Goal: Task Accomplishment & Management: Manage account settings

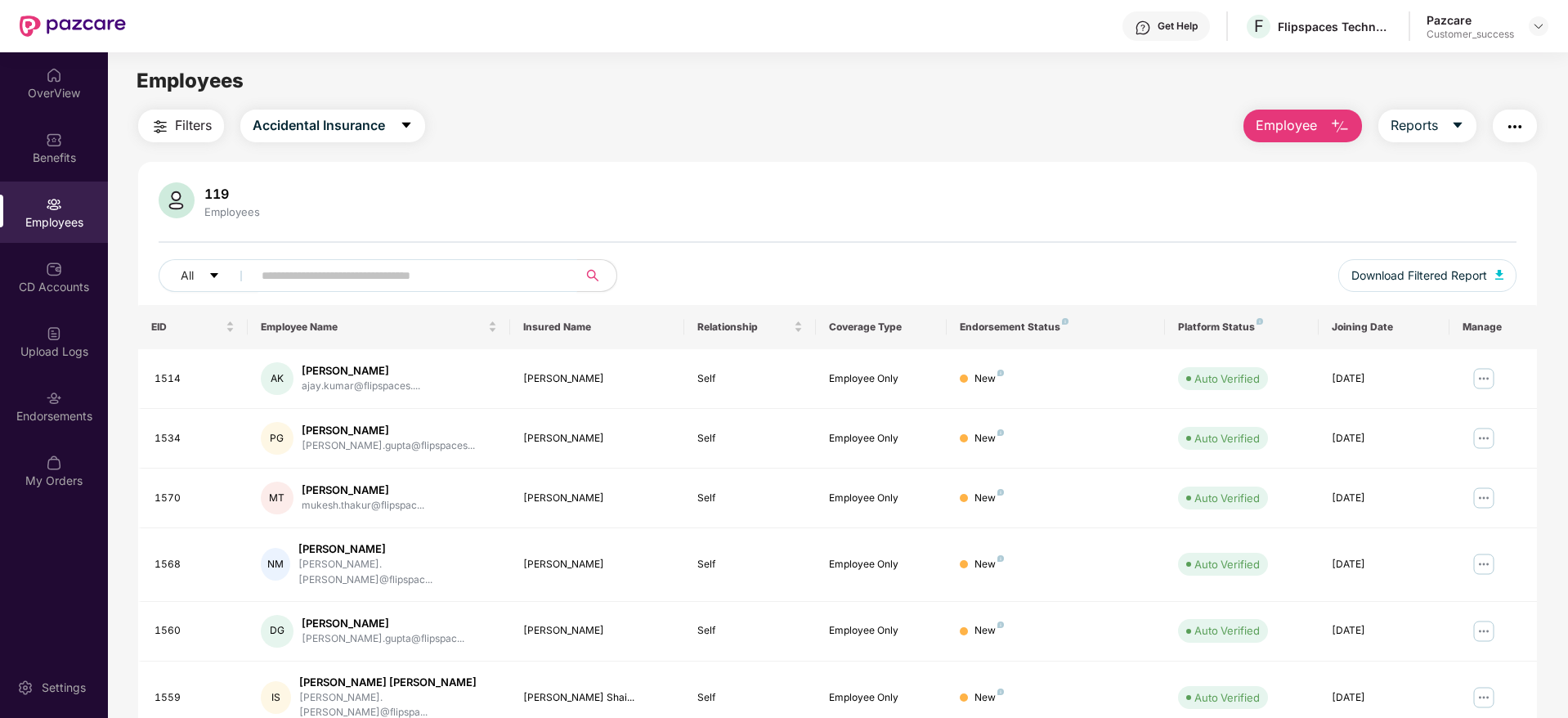
click at [323, 274] on input "text" at bounding box center [409, 275] width 293 height 24
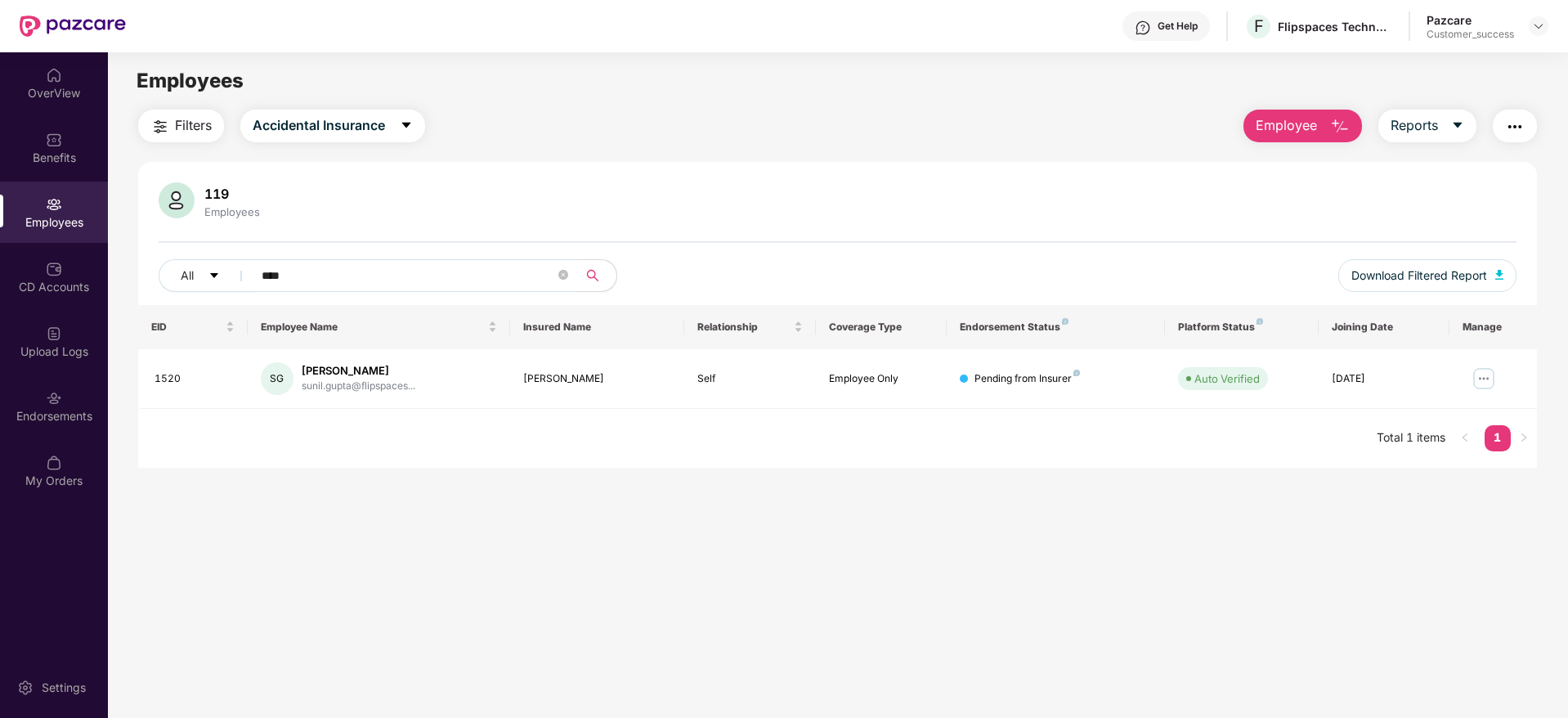
type input "****"
click at [1312, 30] on div "Flipspaces Technology Labs Private Limited" at bounding box center [1336, 26] width 114 height 15
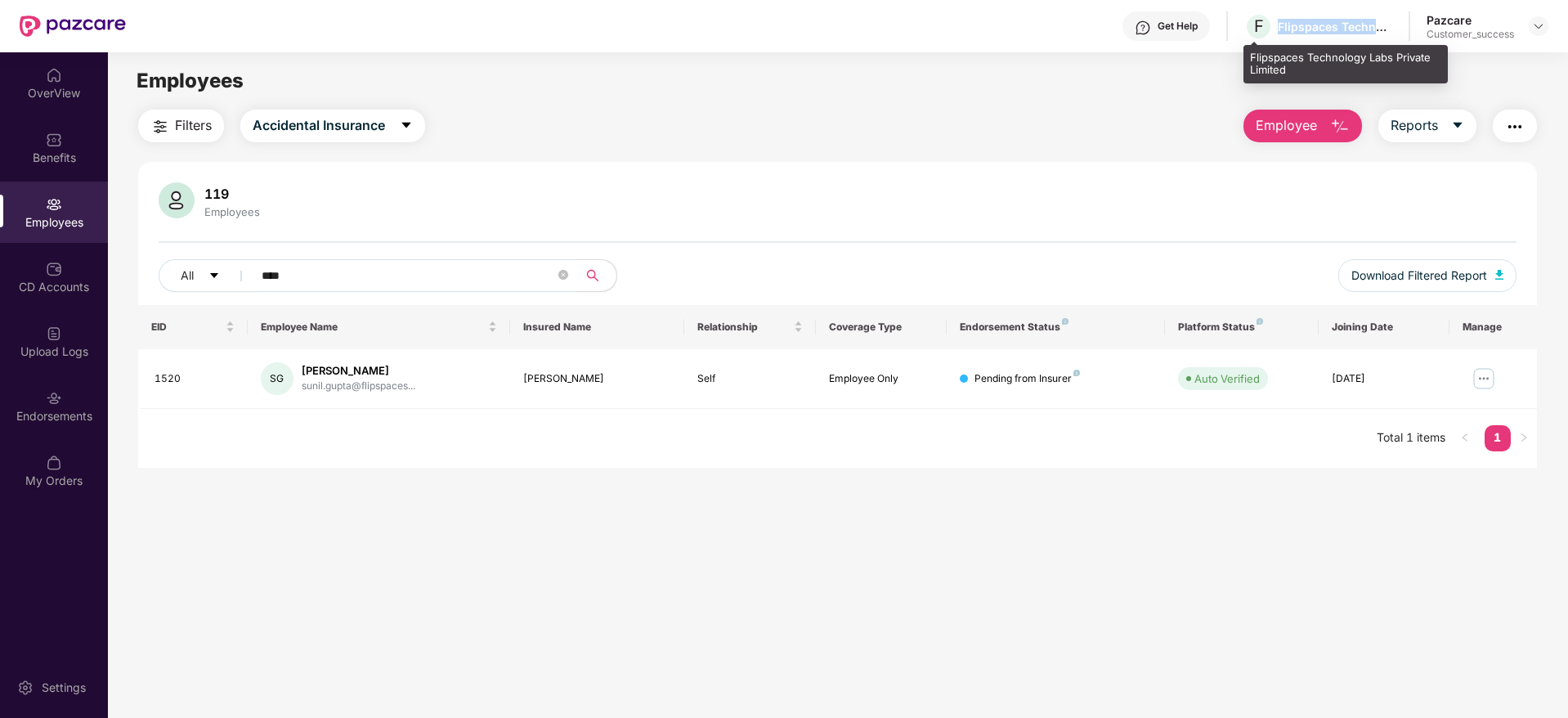
click at [1312, 30] on div "Flipspaces Technology Labs Private Limited" at bounding box center [1336, 26] width 114 height 15
copy div "Flipspaces Technology Labs Private Limited"
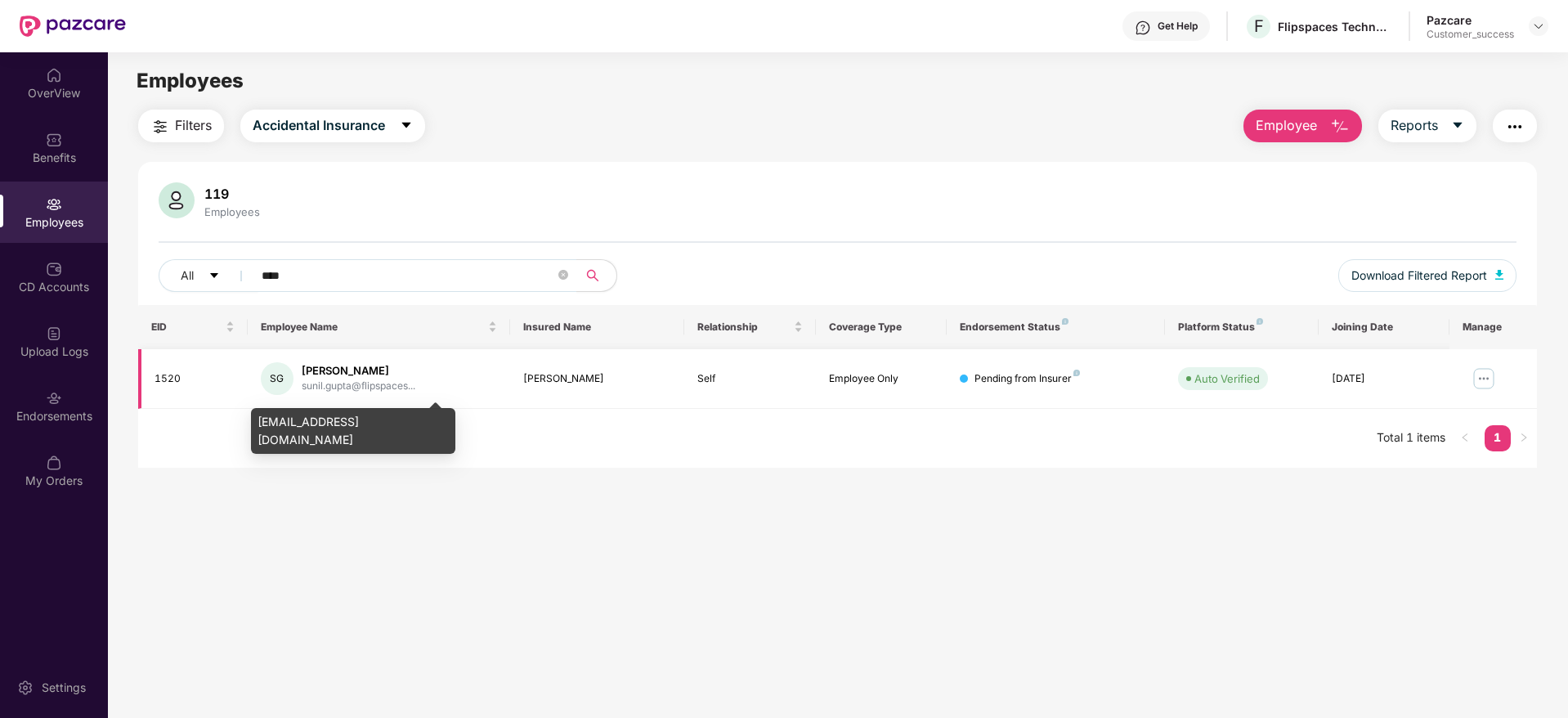
click at [360, 387] on div "sunil.gupta@flipspaces..." at bounding box center [358, 386] width 114 height 15
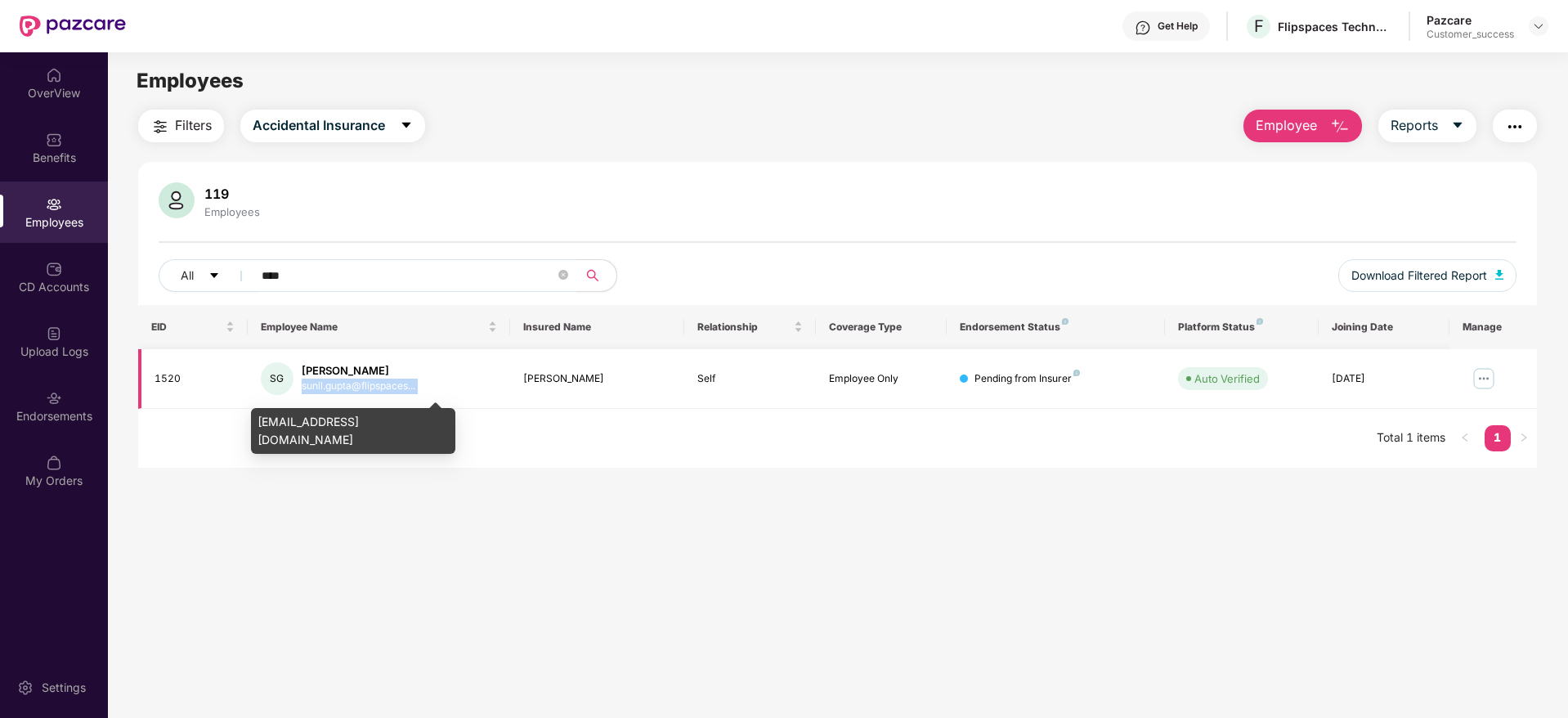
click at [360, 387] on div "sunil.gupta@flipspaces..." at bounding box center [358, 386] width 114 height 15
copy div "sunil.gupta@flipspaces..."
click at [363, 418] on div "[EMAIL_ADDRESS][DOMAIN_NAME]" at bounding box center [353, 430] width 205 height 46
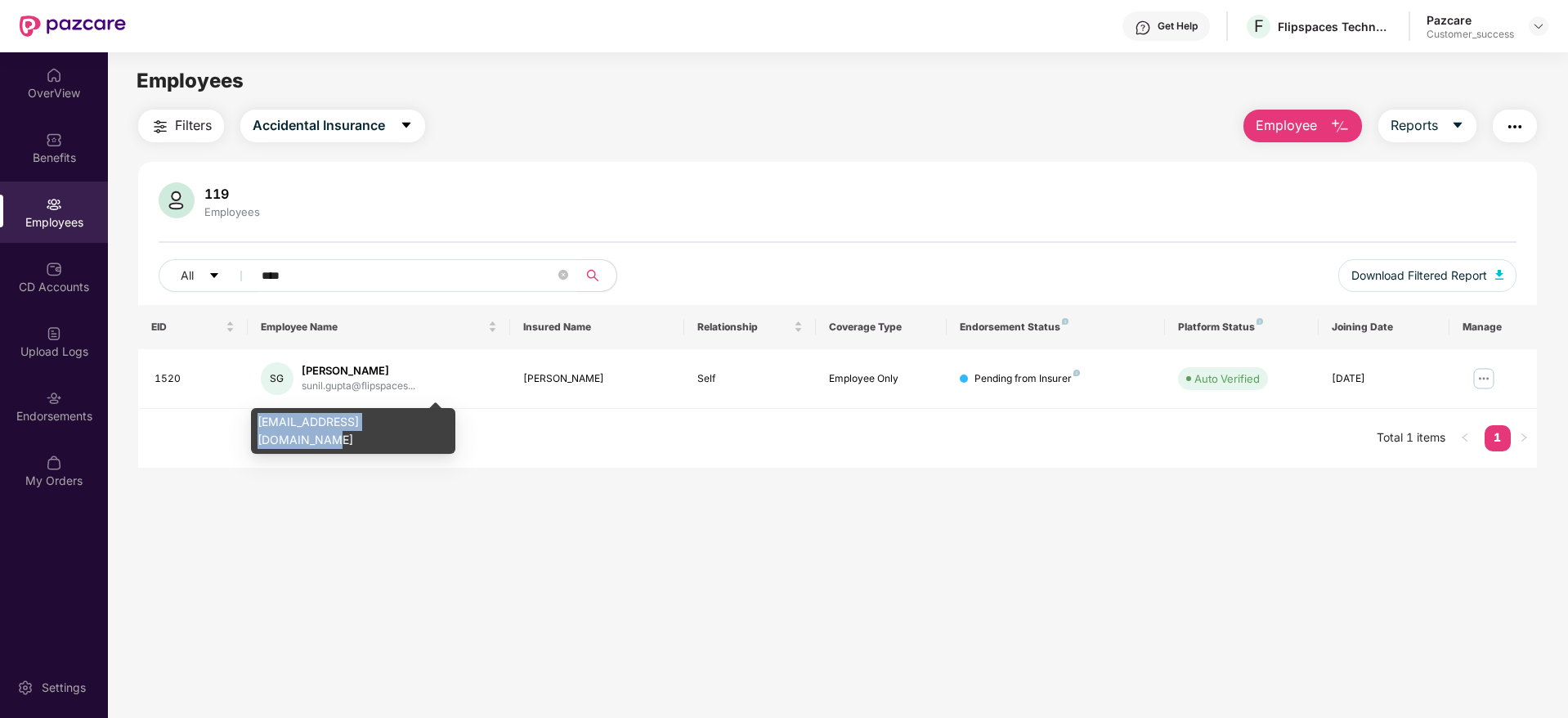
click at [363, 418] on div "[EMAIL_ADDRESS][DOMAIN_NAME]" at bounding box center [353, 430] width 205 height 46
copy div "[EMAIL_ADDRESS][DOMAIN_NAME]"
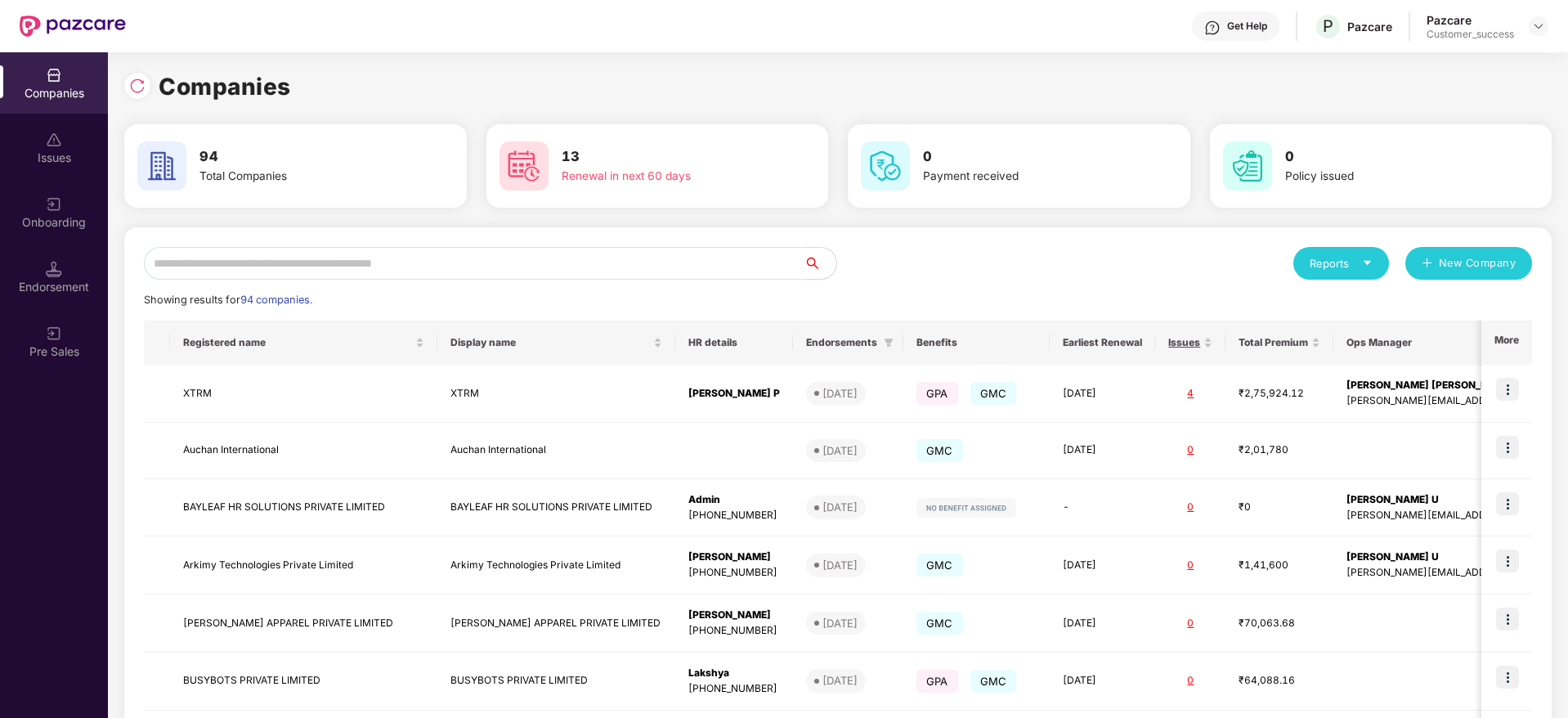
click at [225, 272] on input "text" at bounding box center [474, 263] width 660 height 33
click at [280, 271] on input "text" at bounding box center [474, 263] width 660 height 33
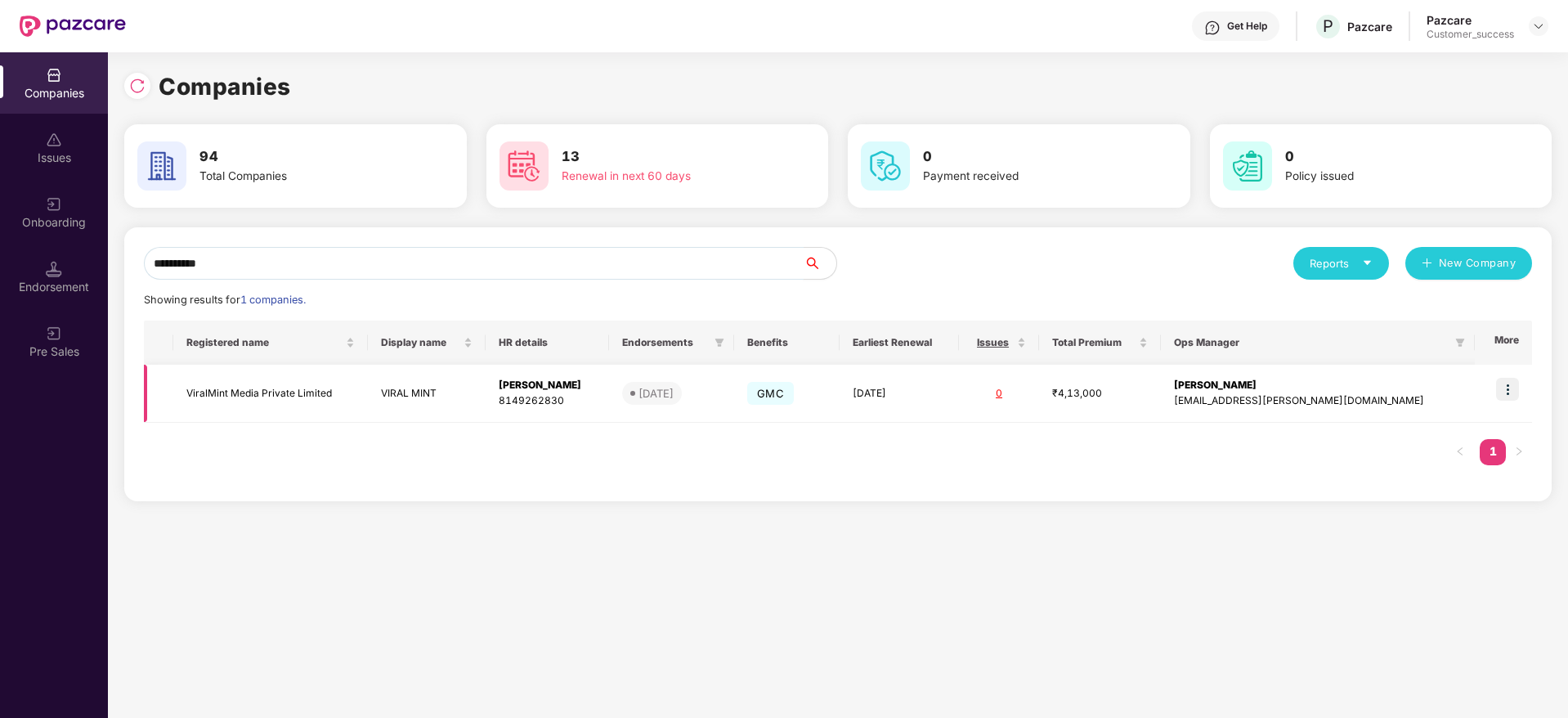
type input "**********"
click at [1508, 385] on img at bounding box center [1508, 390] width 23 height 23
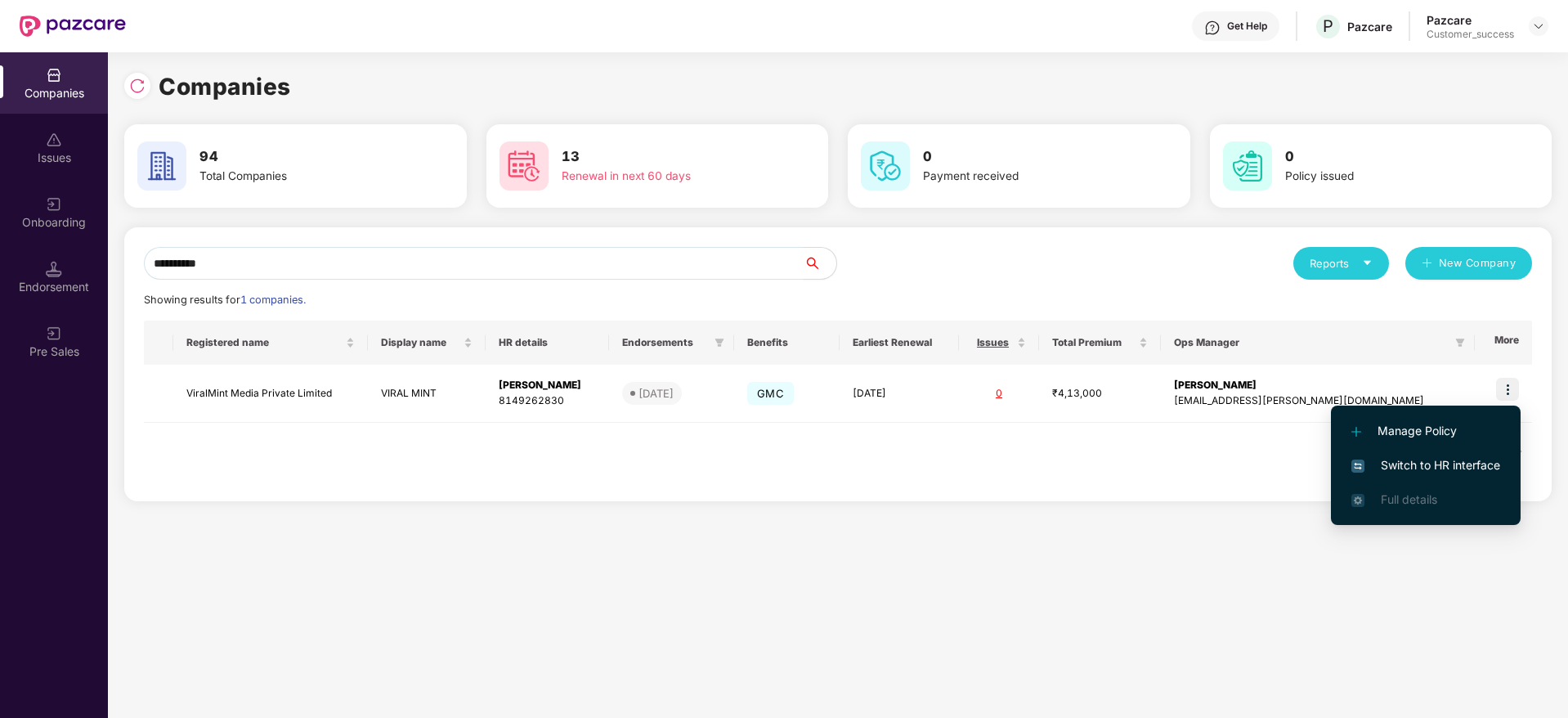
click at [1387, 471] on span "Switch to HR interface" at bounding box center [1426, 465] width 148 height 18
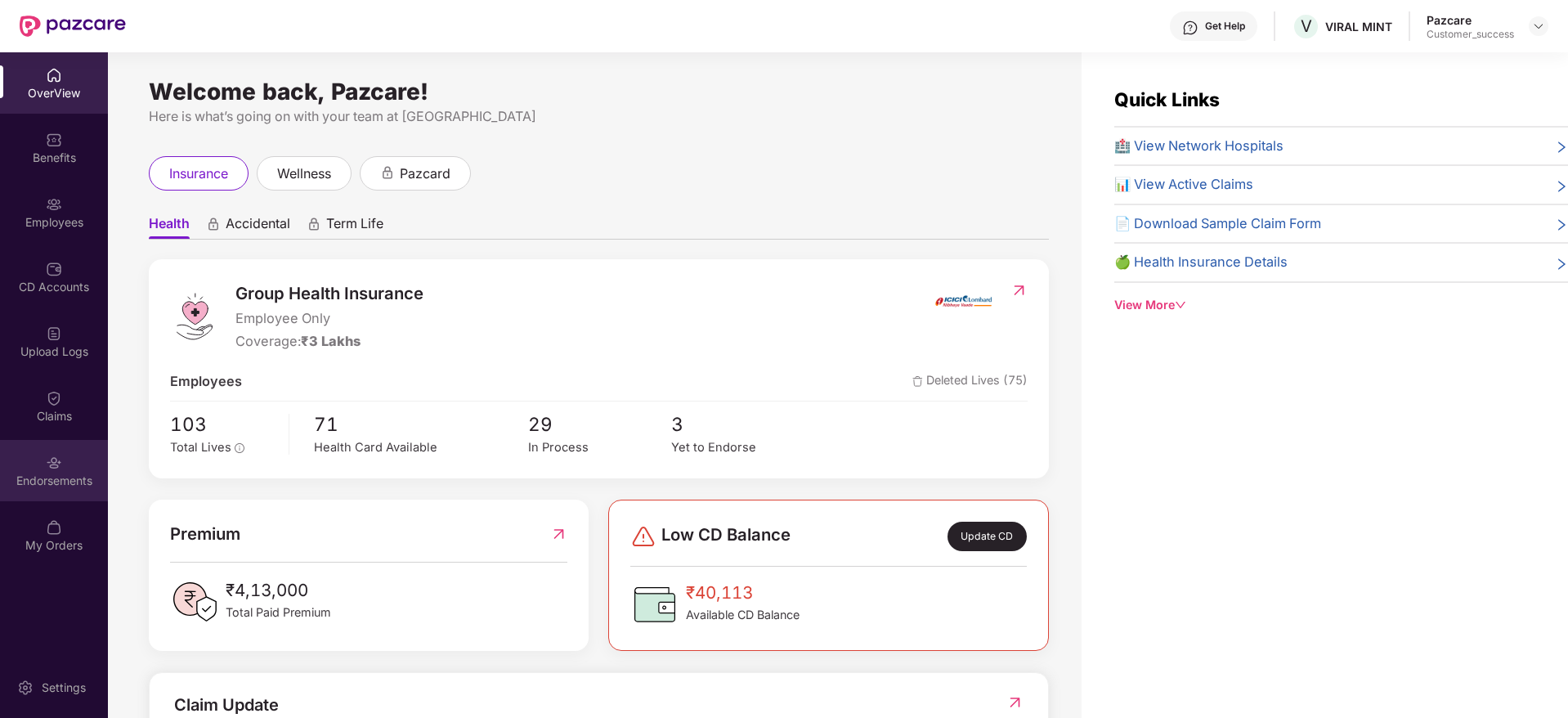
click at [31, 455] on div "Endorsements" at bounding box center [54, 470] width 108 height 62
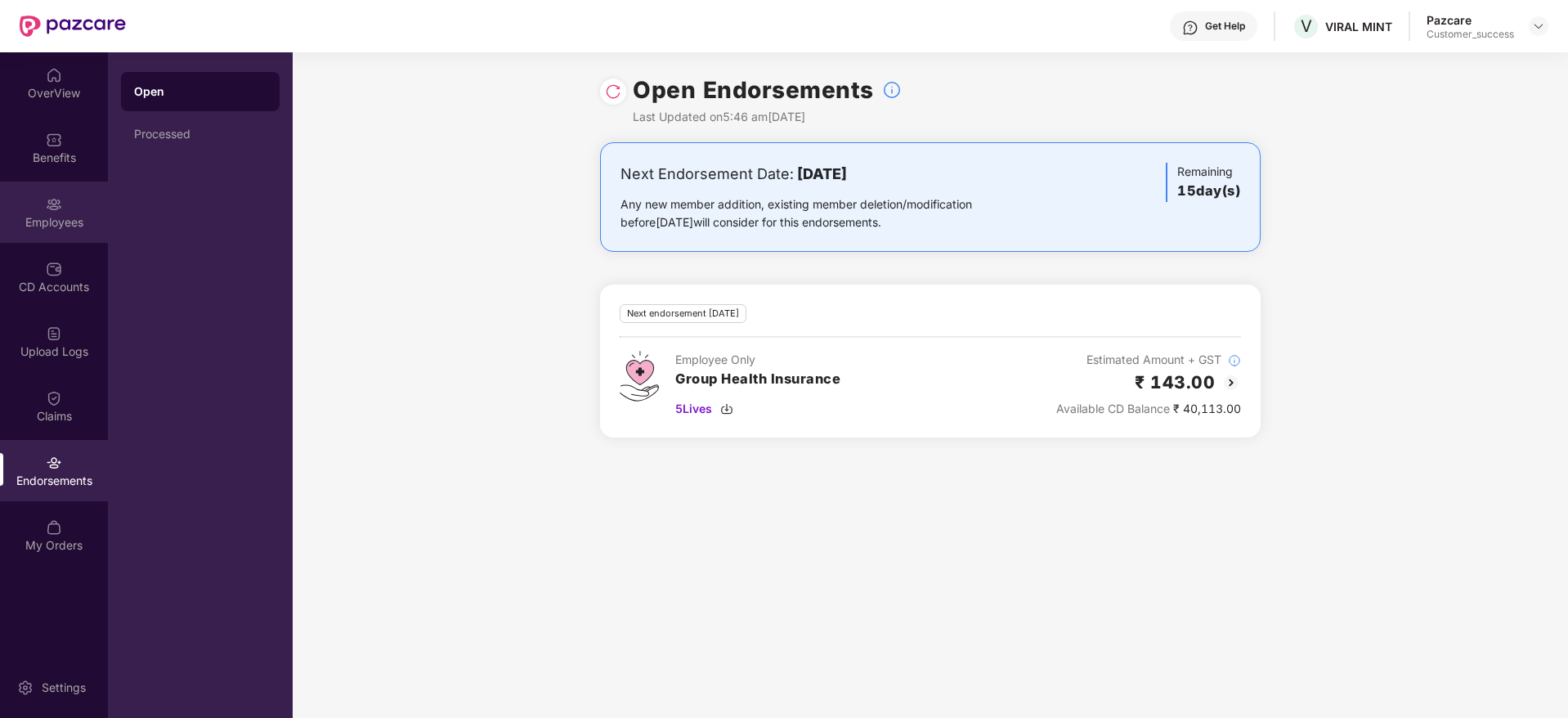
click at [94, 236] on div "Employees" at bounding box center [54, 212] width 108 height 62
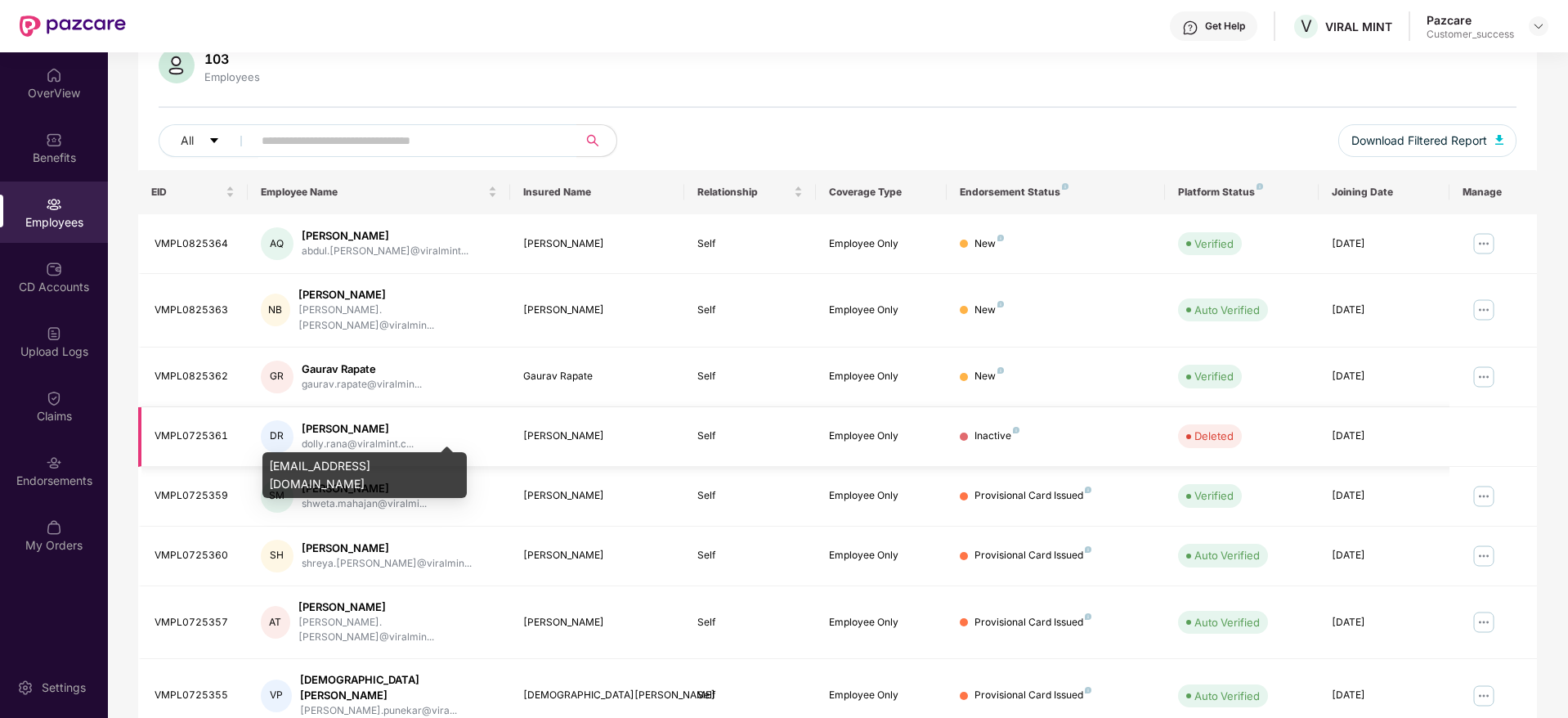
scroll to position [43, 0]
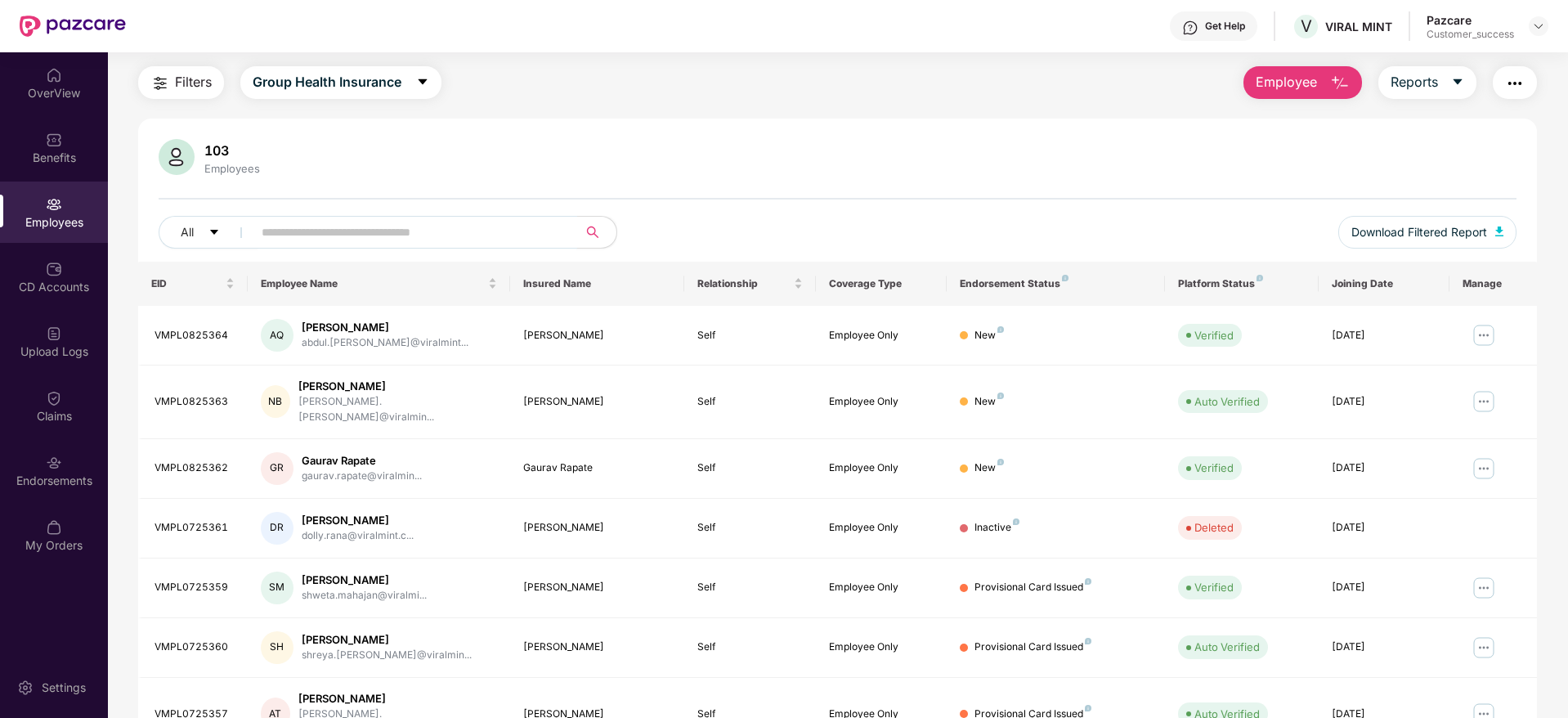
click at [293, 242] on input "text" at bounding box center [409, 232] width 293 height 24
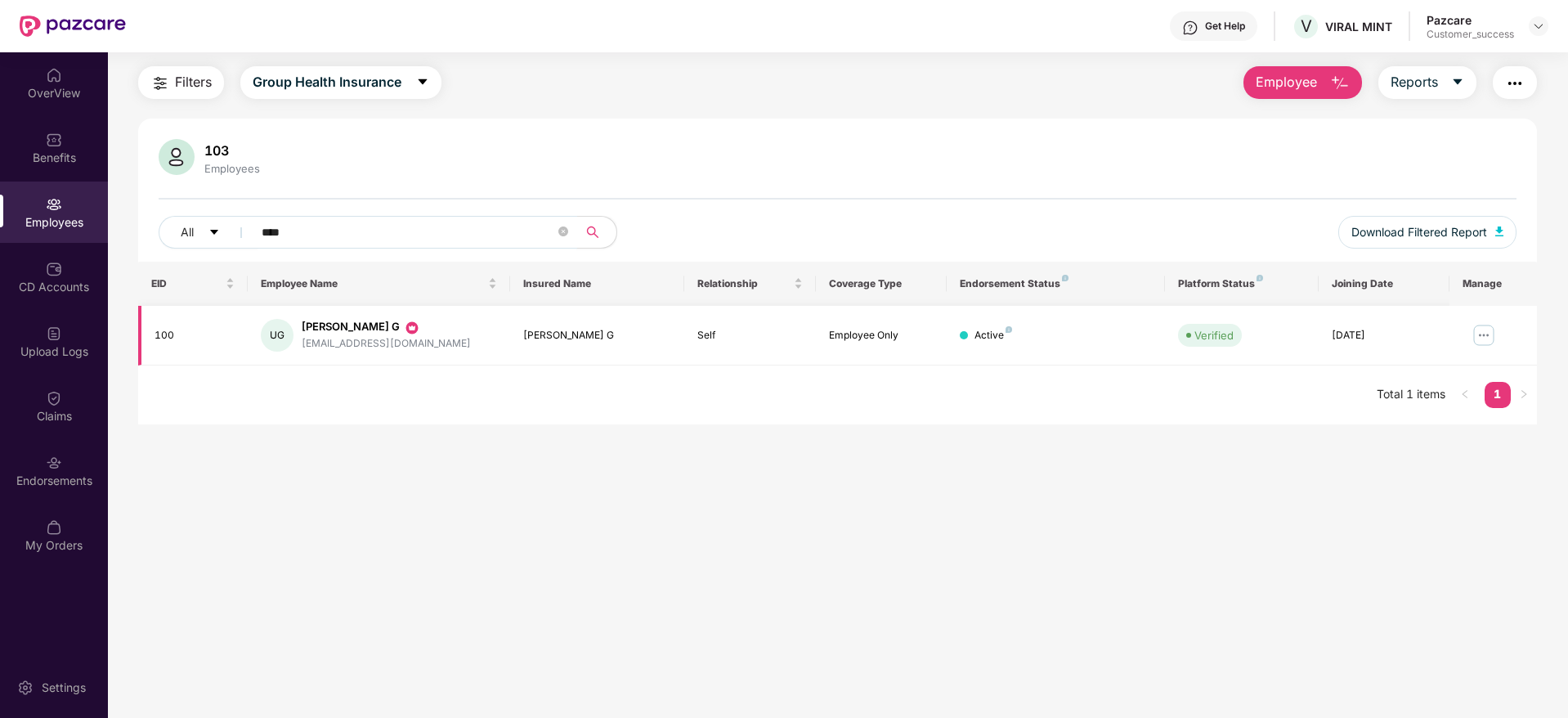
type input "****"
click at [1479, 341] on img at bounding box center [1484, 334] width 26 height 26
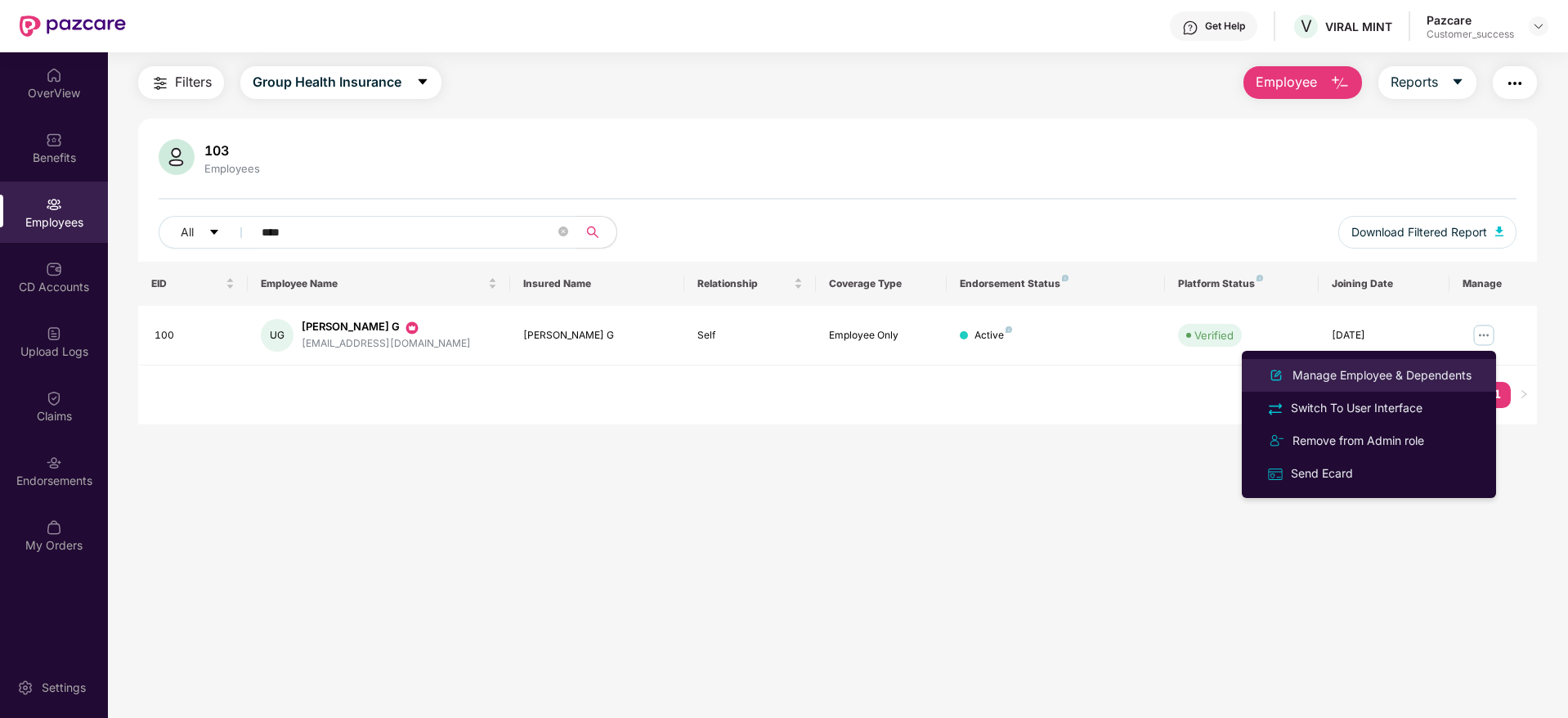
click at [1386, 377] on div "Manage Employee & Dependents" at bounding box center [1383, 376] width 186 height 18
